Goal: Information Seeking & Learning: Learn about a topic

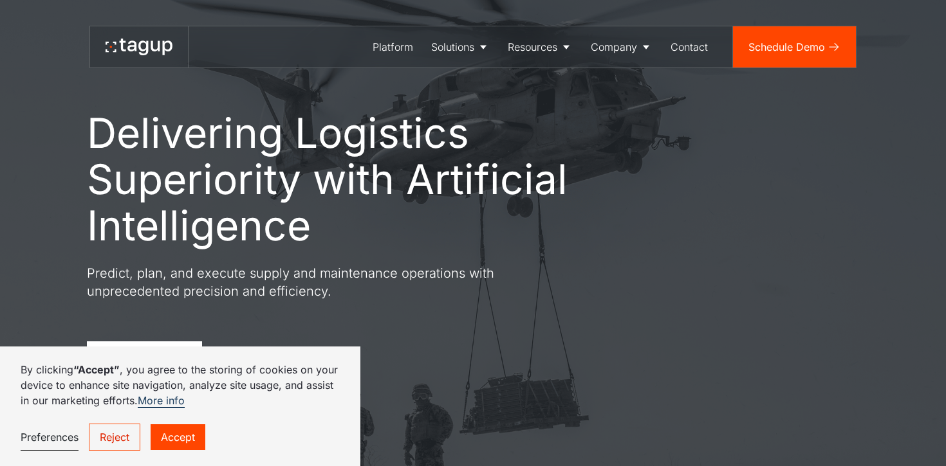
click at [186, 435] on link "Accept" at bounding box center [178, 438] width 55 height 26
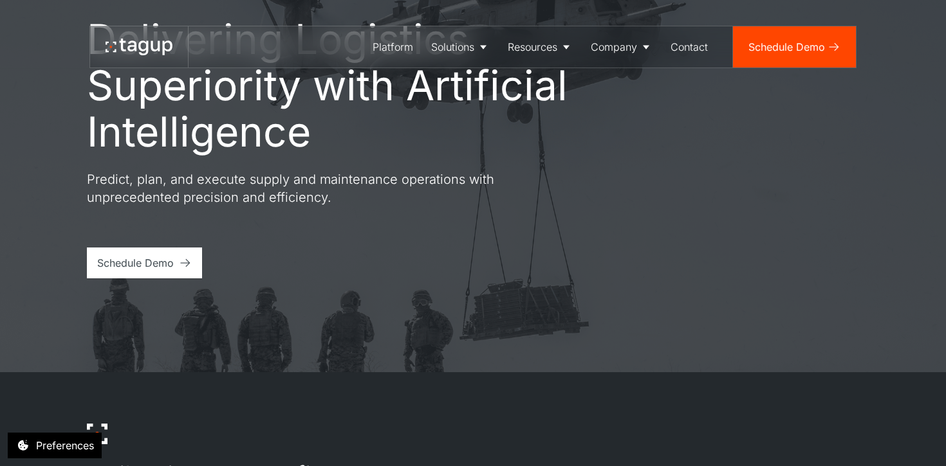
scroll to position [95, 0]
click at [614, 44] on div "Company" at bounding box center [614, 46] width 46 height 15
click at [610, 89] on div "About" at bounding box center [621, 87] width 53 height 15
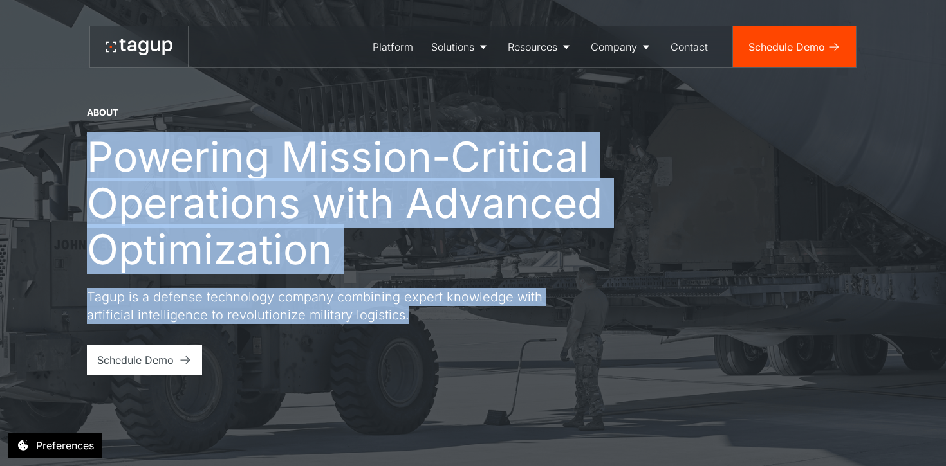
drag, startPoint x: 414, startPoint y: 322, endPoint x: 63, endPoint y: 171, distance: 382.1
click at [63, 171] on div "About Powering Mission-Critical Operations with Advanced Optimization Tagup is …" at bounding box center [473, 233] width 894 height 466
copy div "Powering Mission-Critical Operations with Advanced Optimization Tagup is a defe…"
